Goal: Information Seeking & Learning: Understand process/instructions

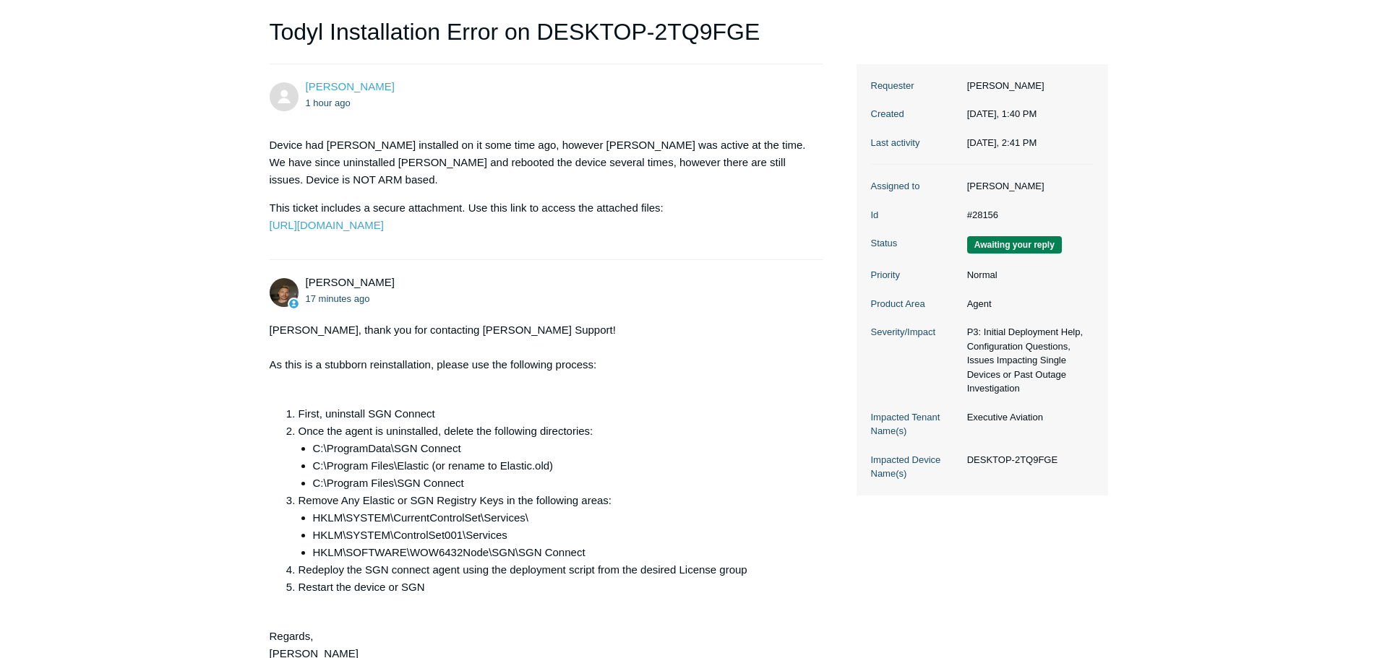
scroll to position [217, 0]
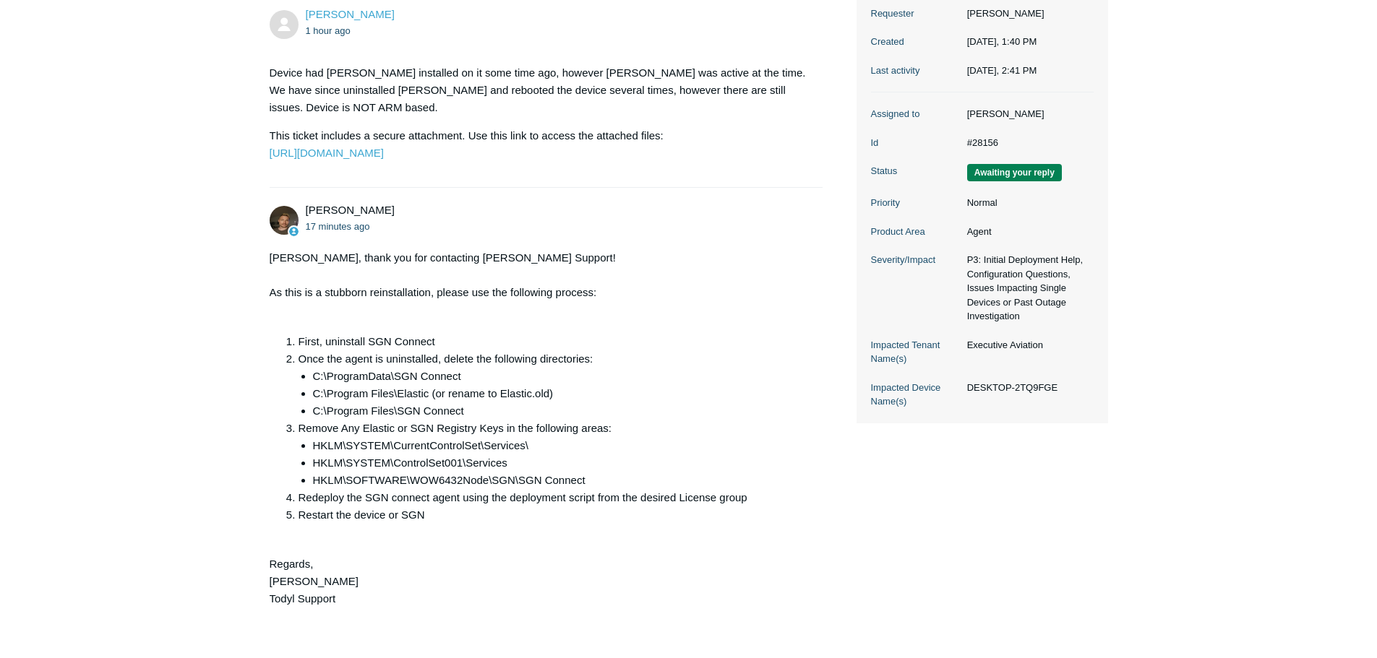
click at [387, 351] on li "First, uninstall SGN Connect" at bounding box center [554, 341] width 510 height 17
click at [437, 390] on li "Once the agent is uninstalled, delete the following directories: C:\ProgramData…" at bounding box center [554, 385] width 510 height 69
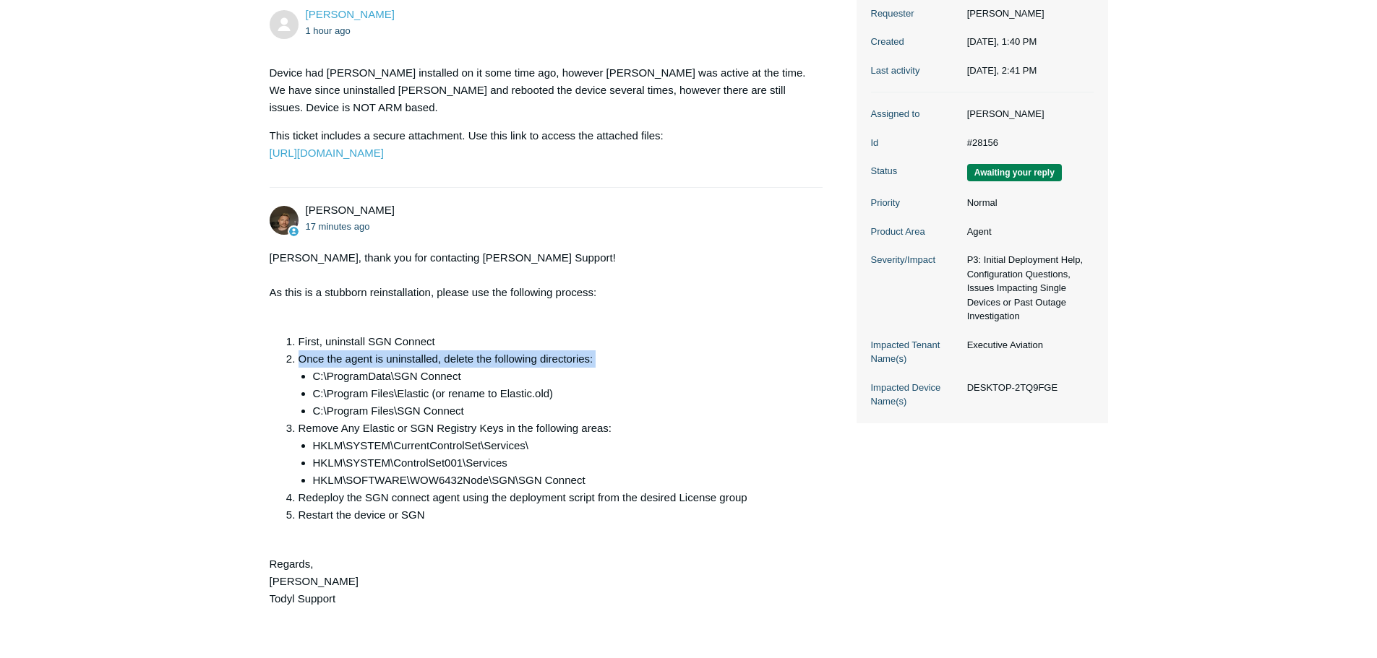
click at [437, 390] on li "Once the agent is uninstalled, delete the following directories: C:\ProgramData…" at bounding box center [554, 385] width 510 height 69
click at [439, 385] on li "C:\ProgramData\SGN Connect" at bounding box center [561, 376] width 496 height 17
click at [473, 403] on li "C:\Program Files\Elastic (or rename to Elastic.old)" at bounding box center [561, 393] width 496 height 17
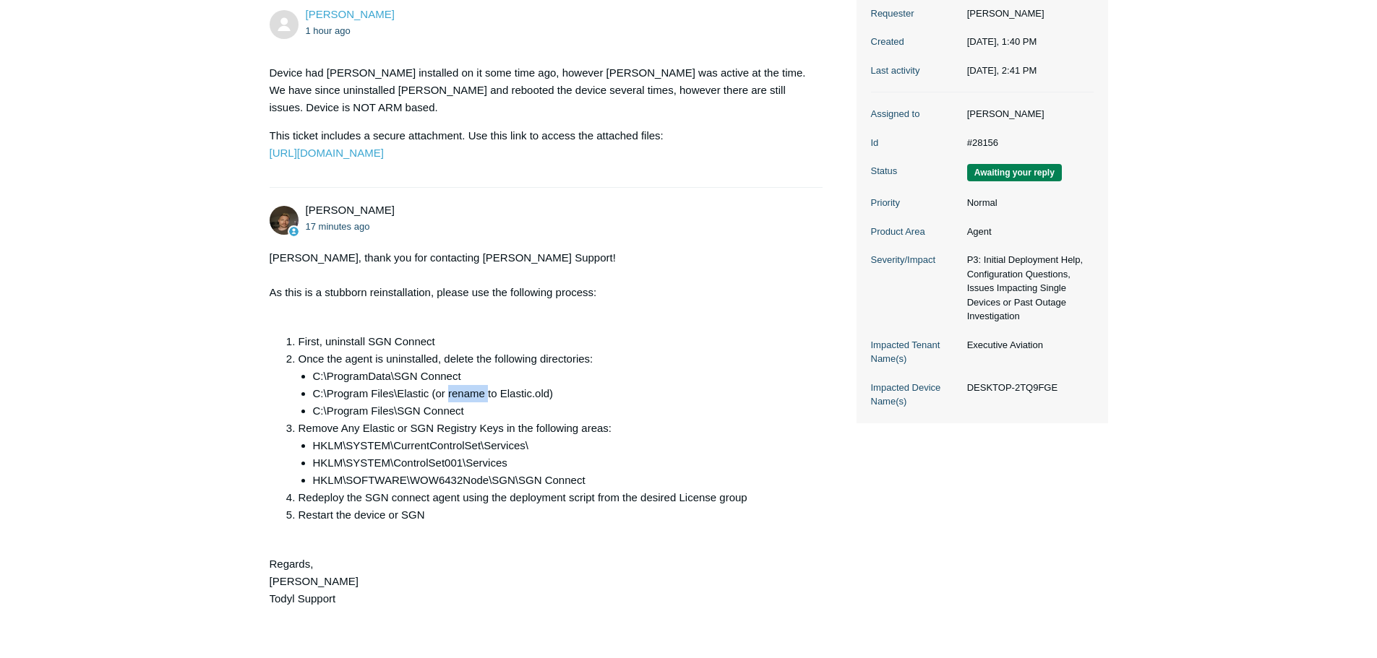
click at [473, 403] on li "C:\Program Files\Elastic (or rename to Elastic.old)" at bounding box center [561, 393] width 496 height 17
click at [492, 460] on li "Remove Any Elastic or SGN Registry Keys in the following areas: HKLM\SYSTEM\Cur…" at bounding box center [554, 454] width 510 height 69
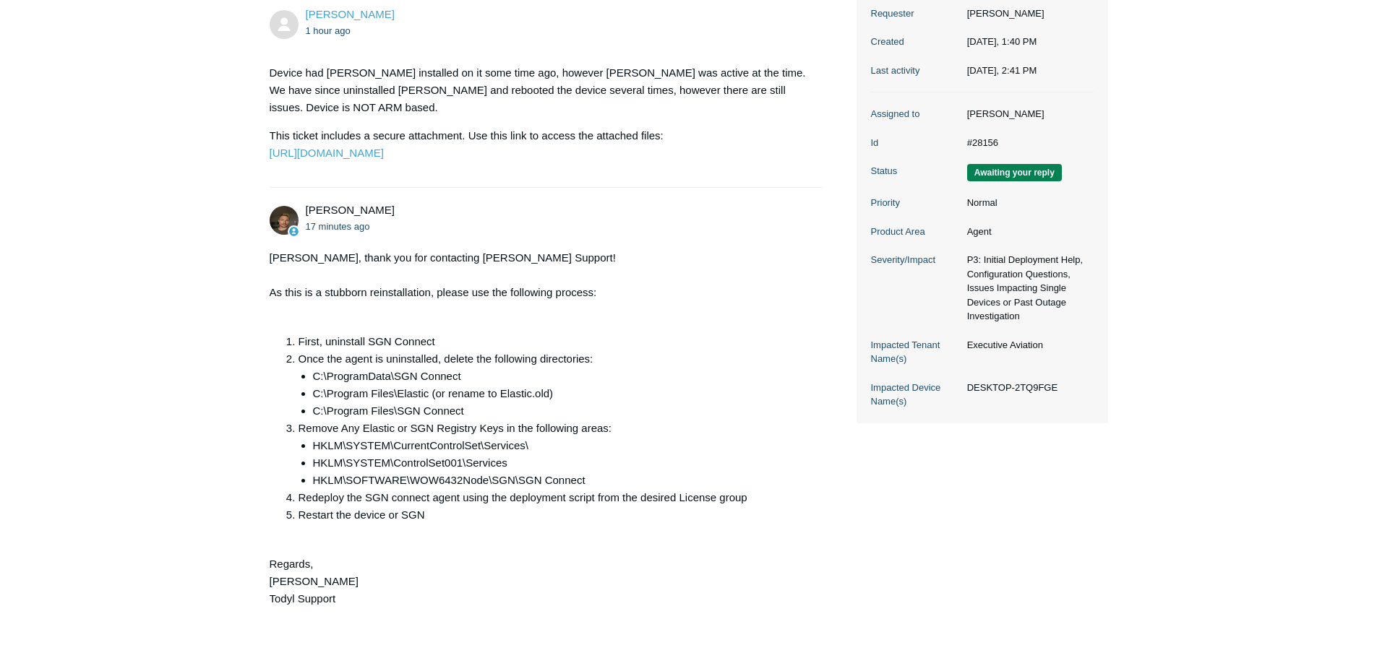
click at [483, 420] on li "C:\Program Files\SGN Connect" at bounding box center [561, 411] width 496 height 17
click at [549, 455] on li "HKLM\SYSTEM\CurrentControlSet\Services\" at bounding box center [561, 445] width 496 height 17
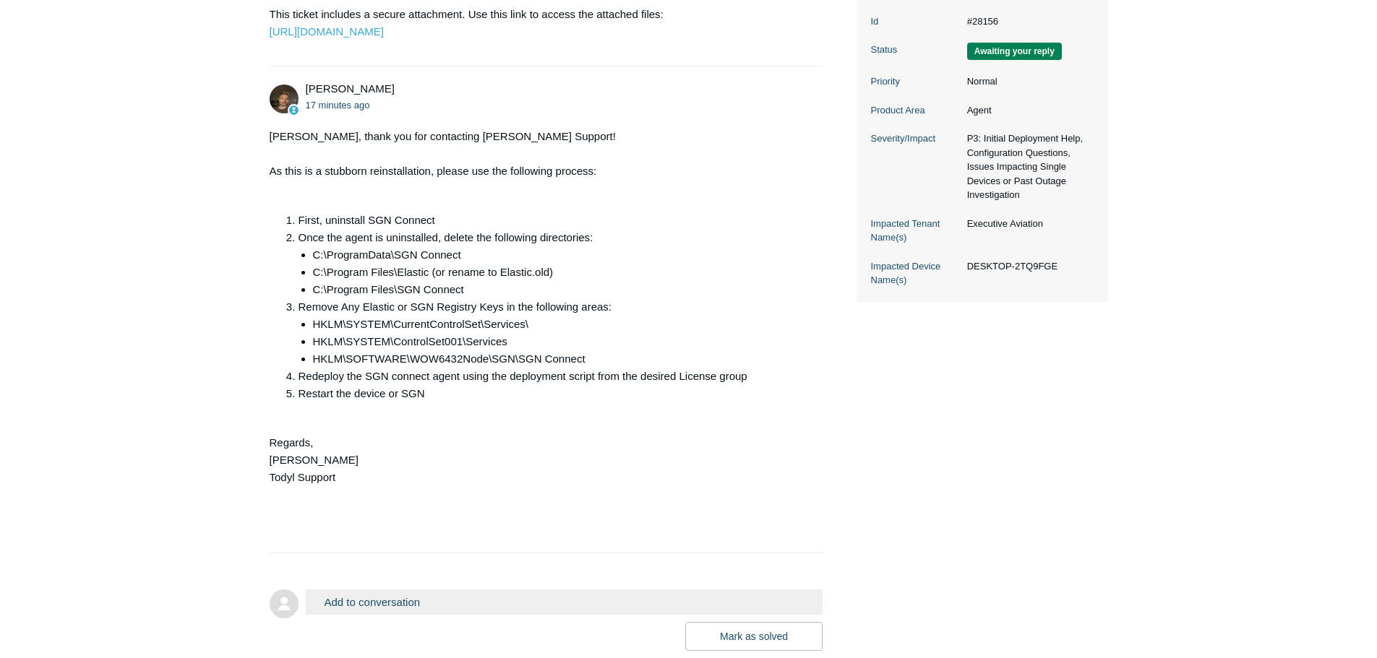
scroll to position [361, 0]
